Goal: Find specific page/section: Find specific page/section

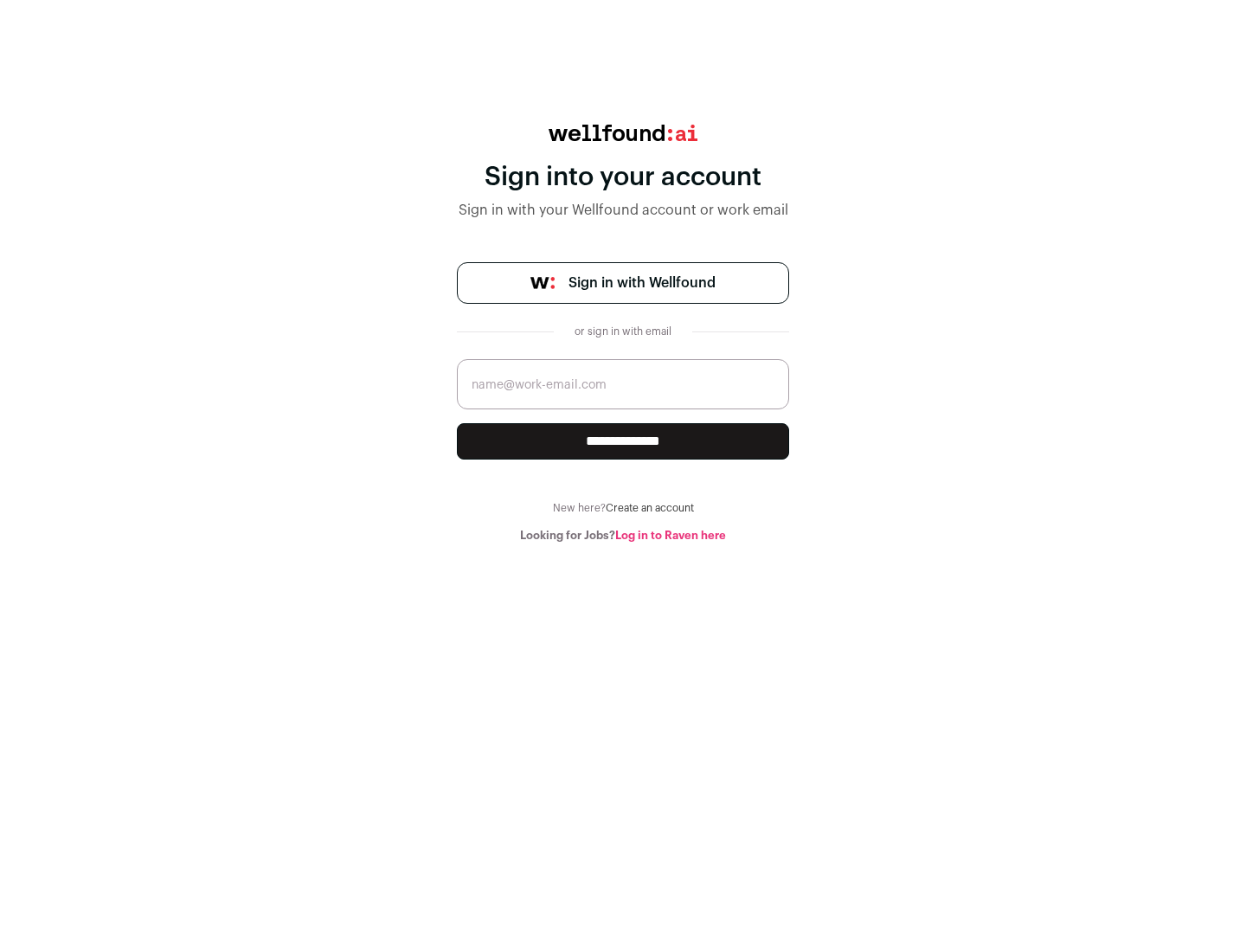
click at [642, 283] on span "Sign in with Wellfound" at bounding box center [643, 283] width 148 height 21
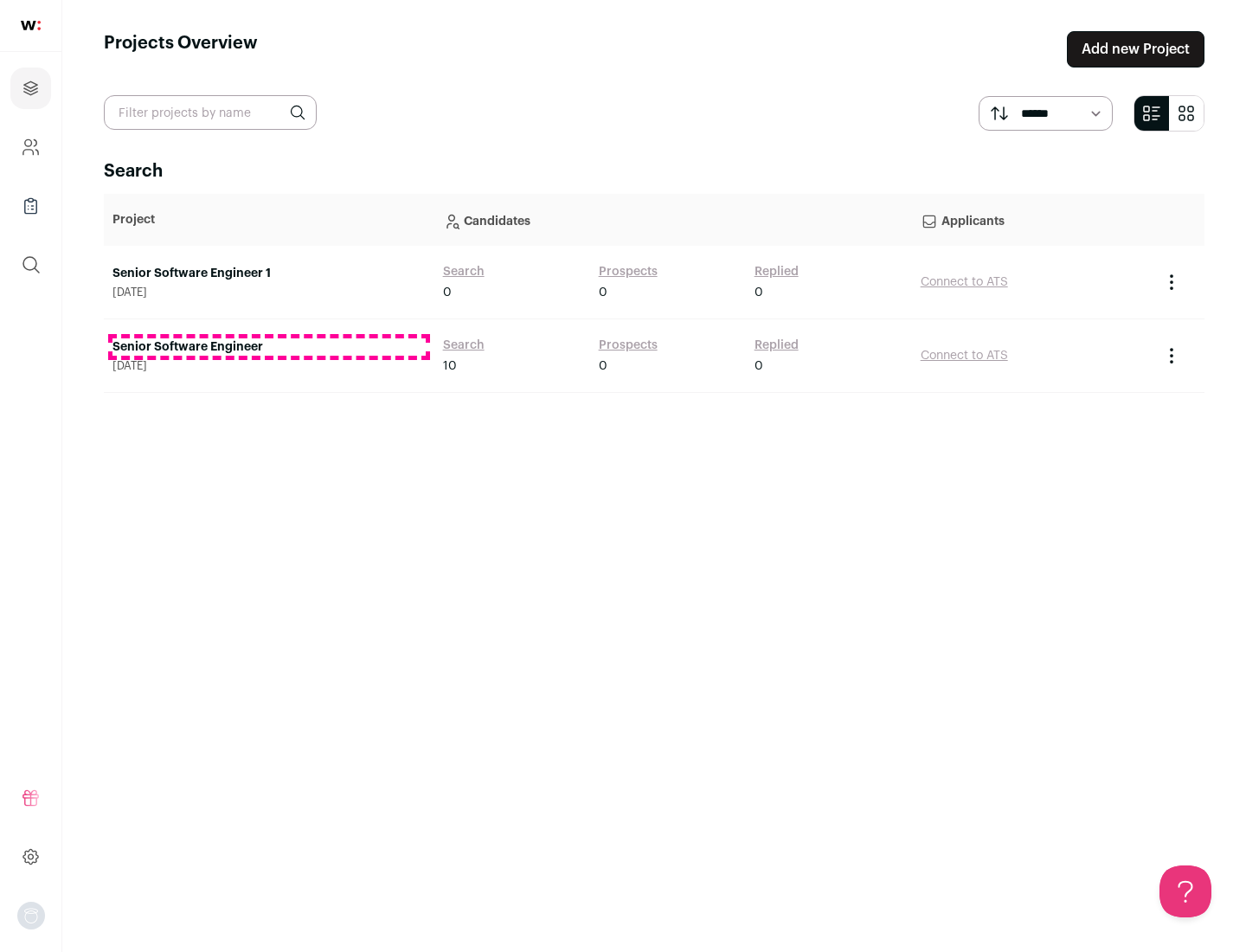
click at [268, 348] on link "Senior Software Engineer" at bounding box center [268, 347] width 313 height 18
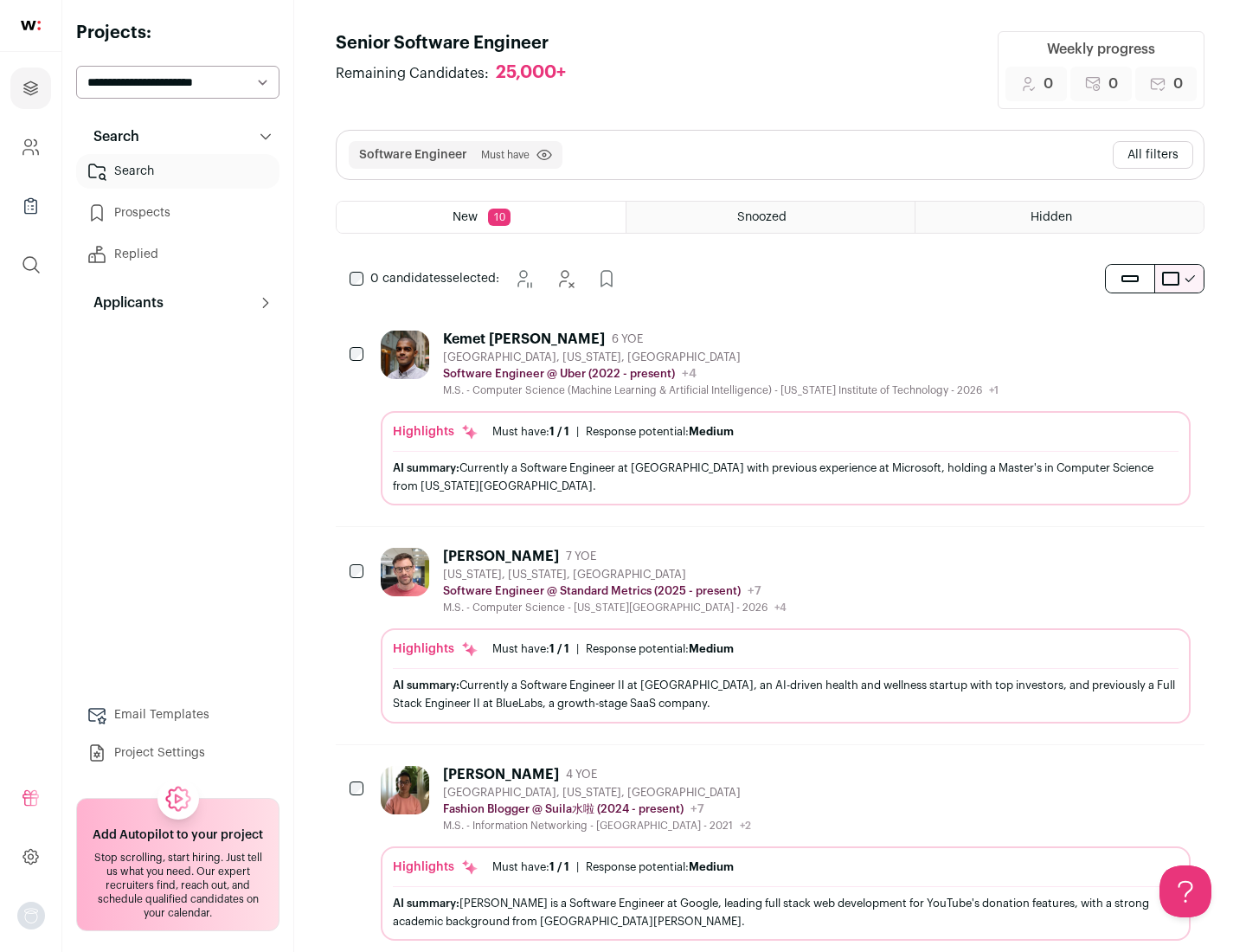
click at [771, 419] on div "Highlights Must have: 1 / 1 How many must haves have been fulfilled? | Response…" at bounding box center [786, 458] width 810 height 94
